Goal: Navigation & Orientation: Find specific page/section

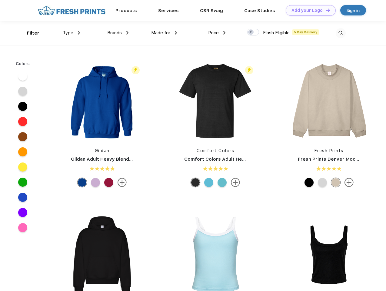
scroll to position [0, 0]
click at [308, 10] on link "Add your Logo Design Tool" at bounding box center [311, 10] width 50 height 11
click at [0, 0] on div "Design Tool" at bounding box center [0, 0] width 0 height 0
click at [325, 10] on link "Add your Logo Design Tool" at bounding box center [311, 10] width 50 height 11
click at [29, 33] on div "Filter" at bounding box center [33, 33] width 12 height 7
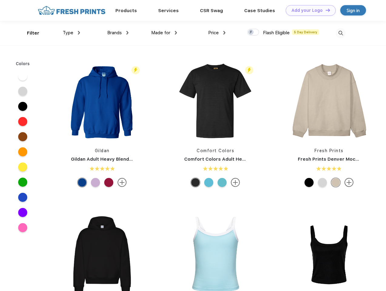
click at [71, 33] on span "Type" at bounding box center [68, 32] width 11 height 5
click at [118, 33] on span "Brands" at bounding box center [114, 32] width 15 height 5
click at [164, 33] on span "Made for" at bounding box center [160, 32] width 19 height 5
click at [217, 33] on span "Price" at bounding box center [213, 32] width 11 height 5
click at [253, 32] on div at bounding box center [253, 32] width 12 height 7
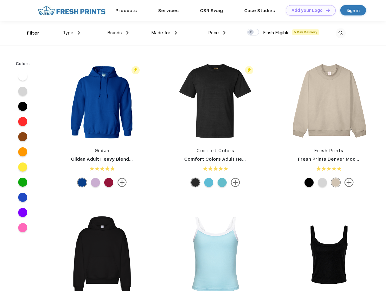
click at [251, 32] on input "checkbox" at bounding box center [249, 30] width 4 height 4
click at [340, 33] on img at bounding box center [340, 33] width 10 height 10
